Goal: Information Seeking & Learning: Check status

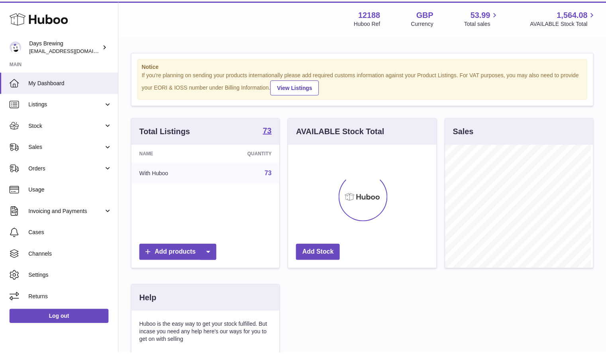
scroll to position [124, 150]
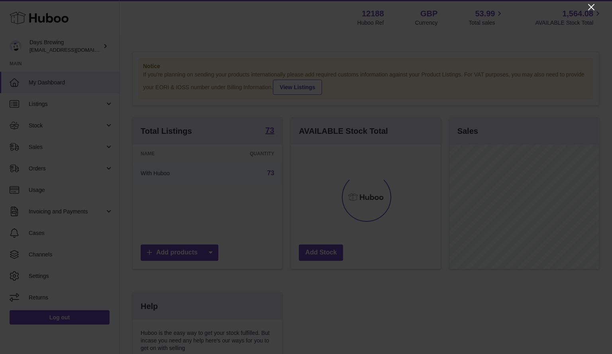
click at [589, 5] on icon "Close" at bounding box center [591, 7] width 6 height 6
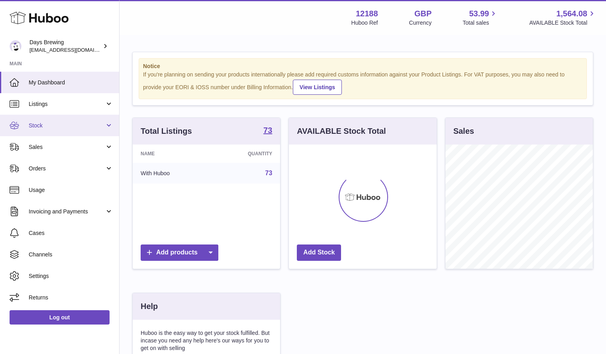
click at [57, 127] on span "Stock" at bounding box center [67, 126] width 76 height 8
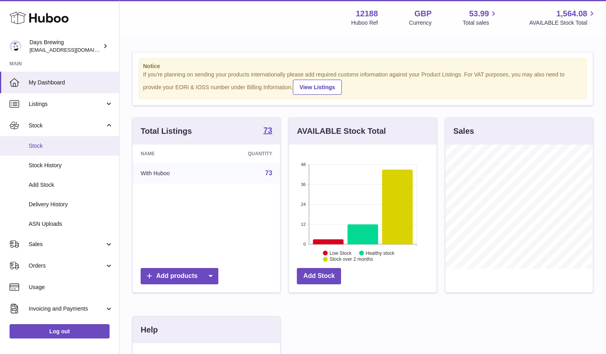
click at [57, 147] on span "Stock" at bounding box center [71, 146] width 84 height 8
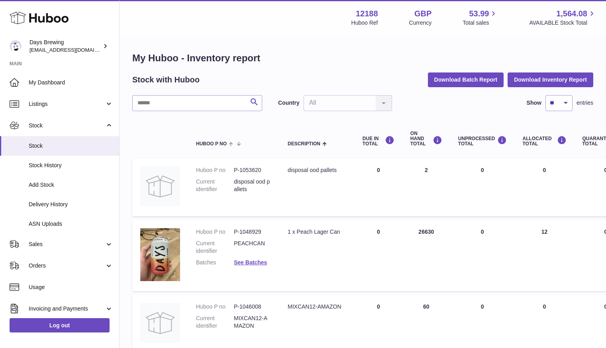
click at [431, 234] on td "ON HAND Total 26630" at bounding box center [426, 255] width 48 height 71
copy td "26630"
